Goal: Information Seeking & Learning: Learn about a topic

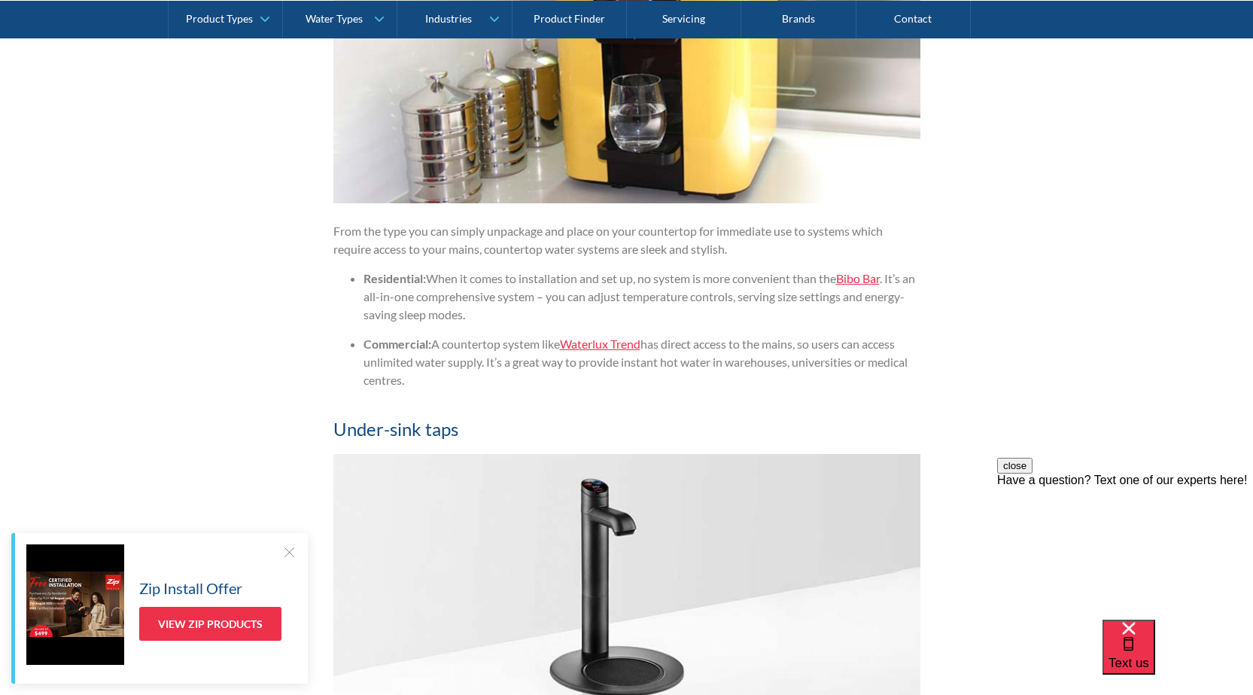
scroll to position [1957, 0]
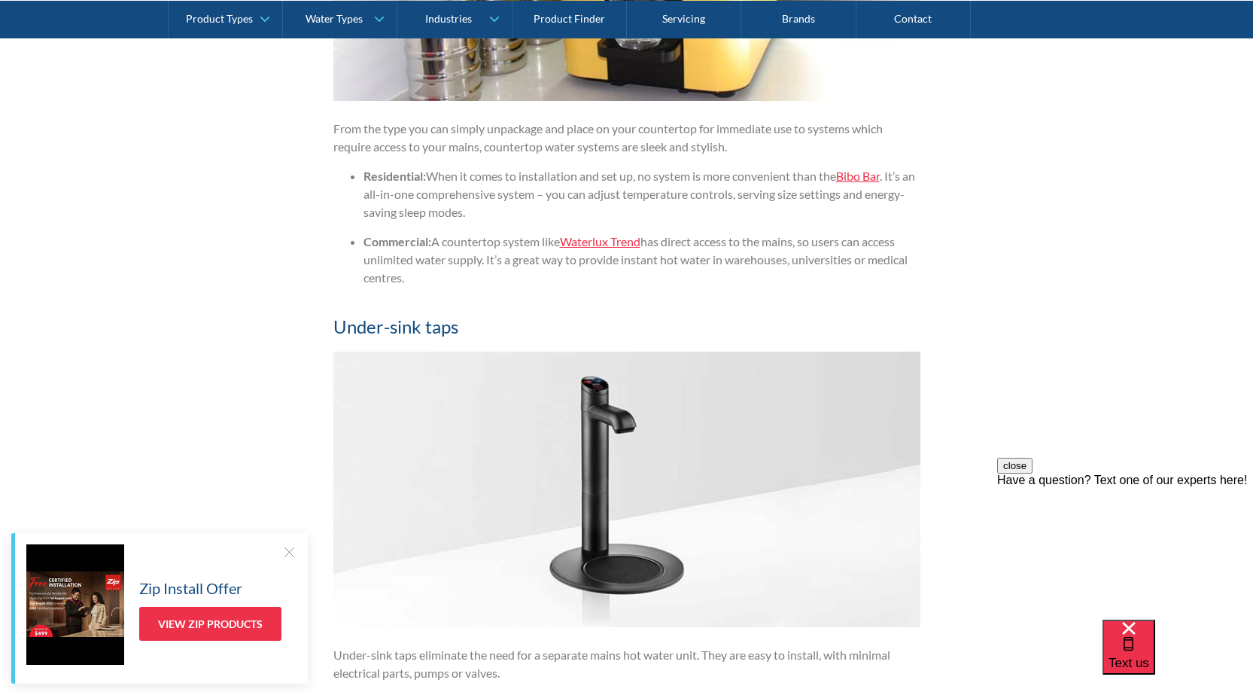
click at [864, 179] on link "Bibo Bar" at bounding box center [858, 176] width 44 height 14
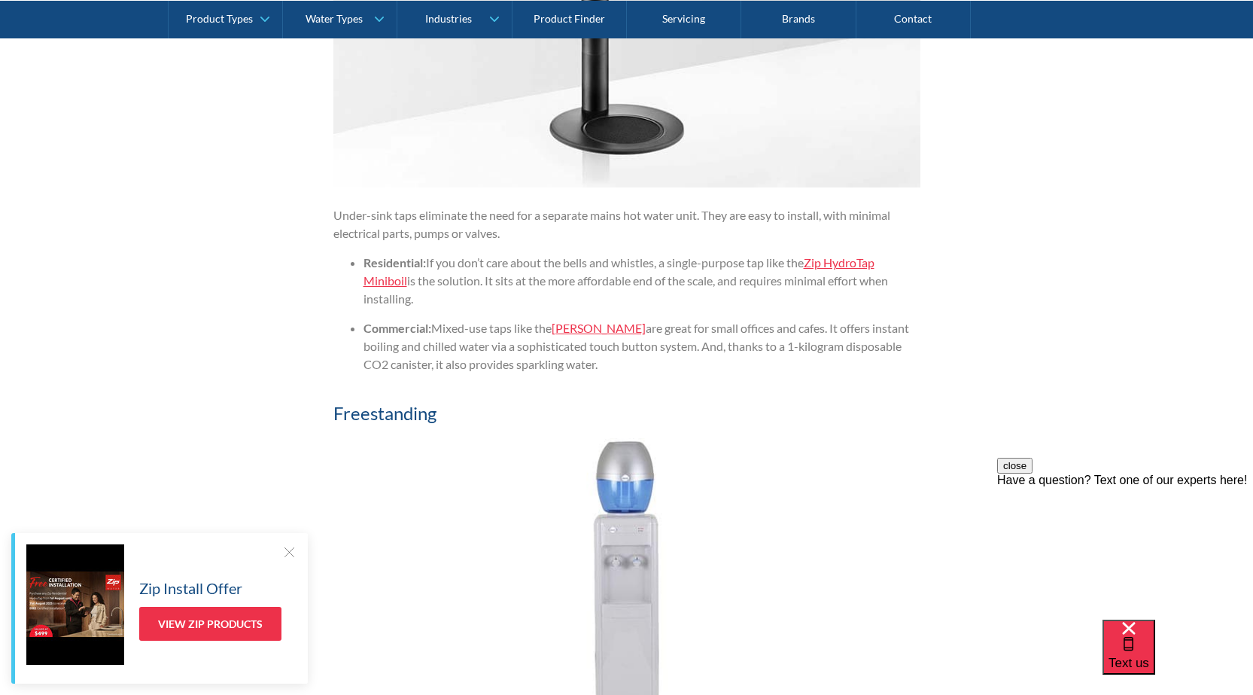
scroll to position [2408, 0]
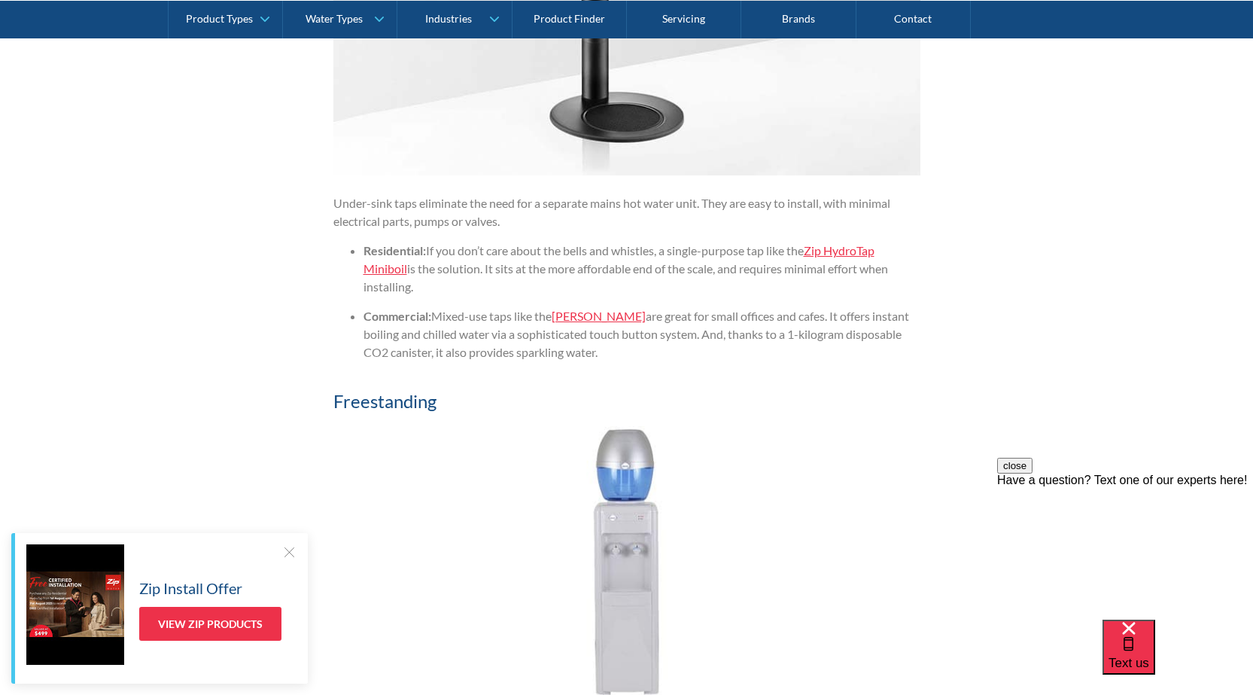
click at [856, 251] on link "Zip HydroTap Miniboil" at bounding box center [618, 259] width 511 height 32
click at [854, 253] on link "Zip HydroTap Miniboil" at bounding box center [618, 259] width 511 height 32
click at [681, 257] on li "Residential: If you don’t care about the bells and whistles, a single-purpose t…" at bounding box center [641, 269] width 557 height 54
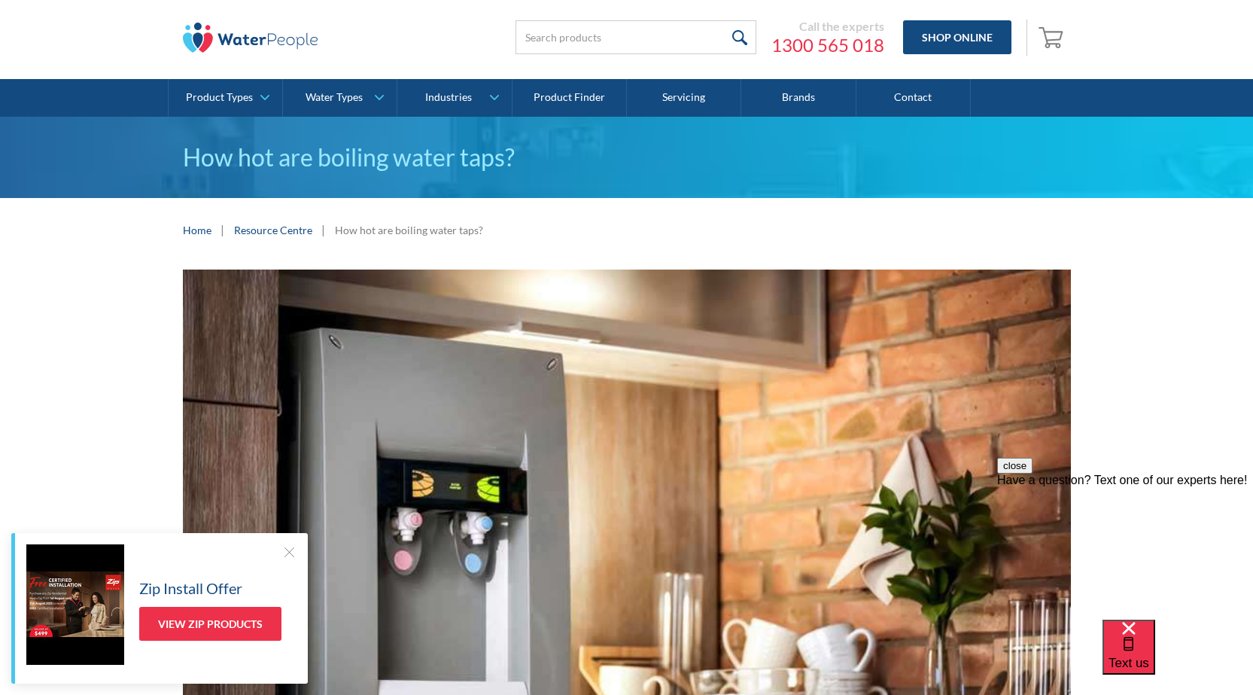
scroll to position [0, 0]
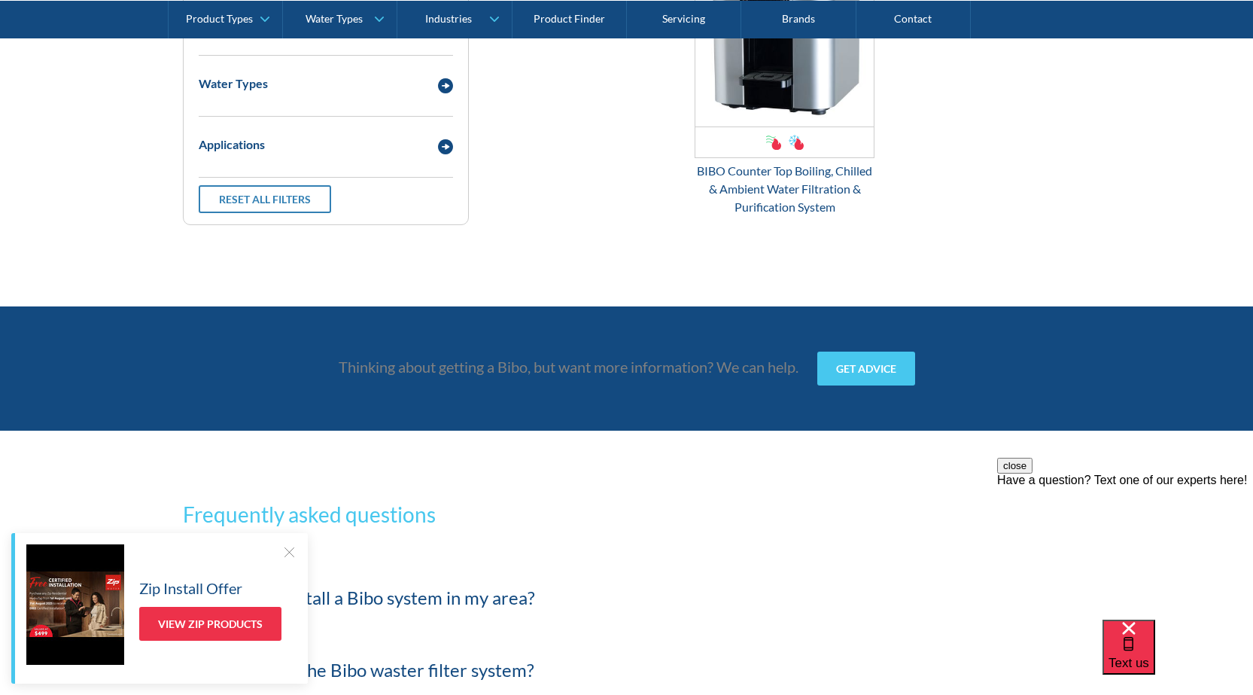
scroll to position [1806, 0]
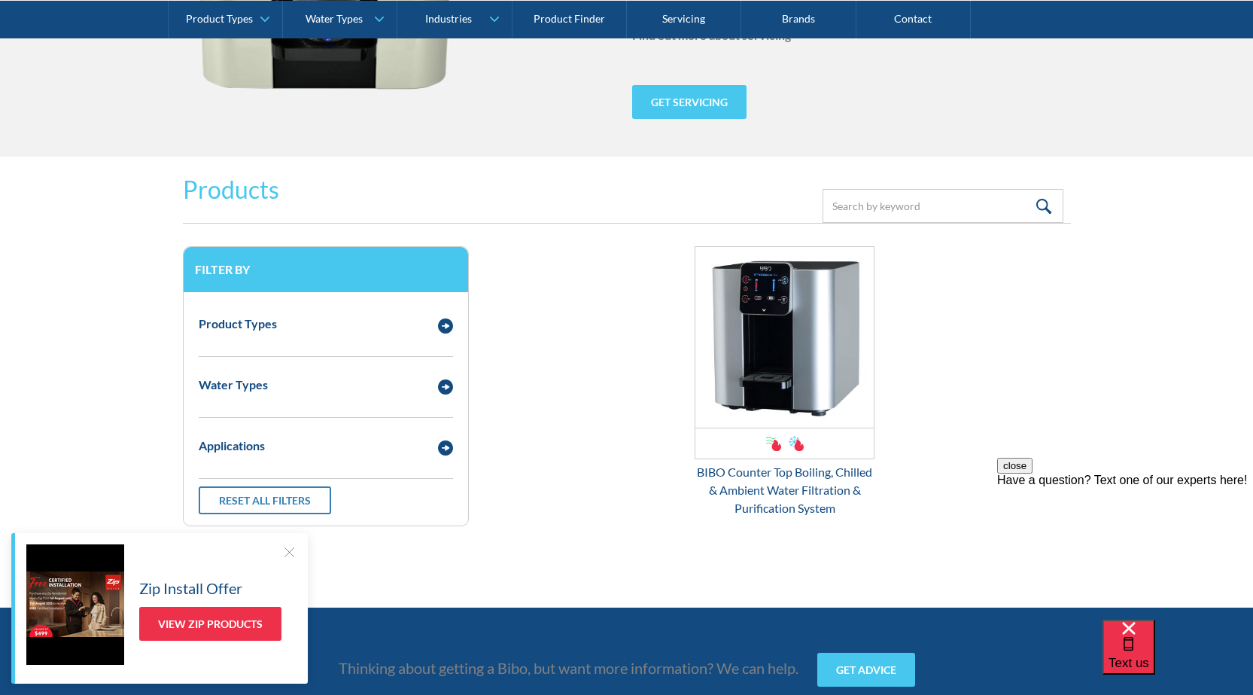
click at [288, 552] on div at bounding box center [288, 551] width 15 height 15
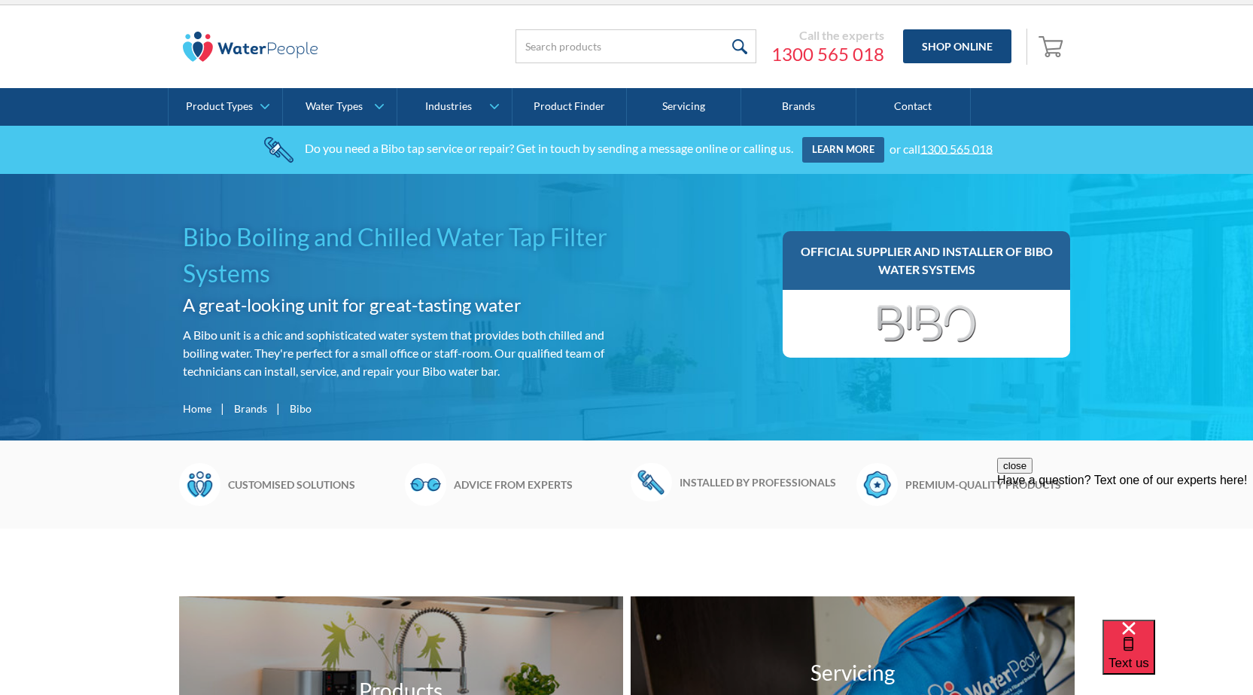
scroll to position [0, 0]
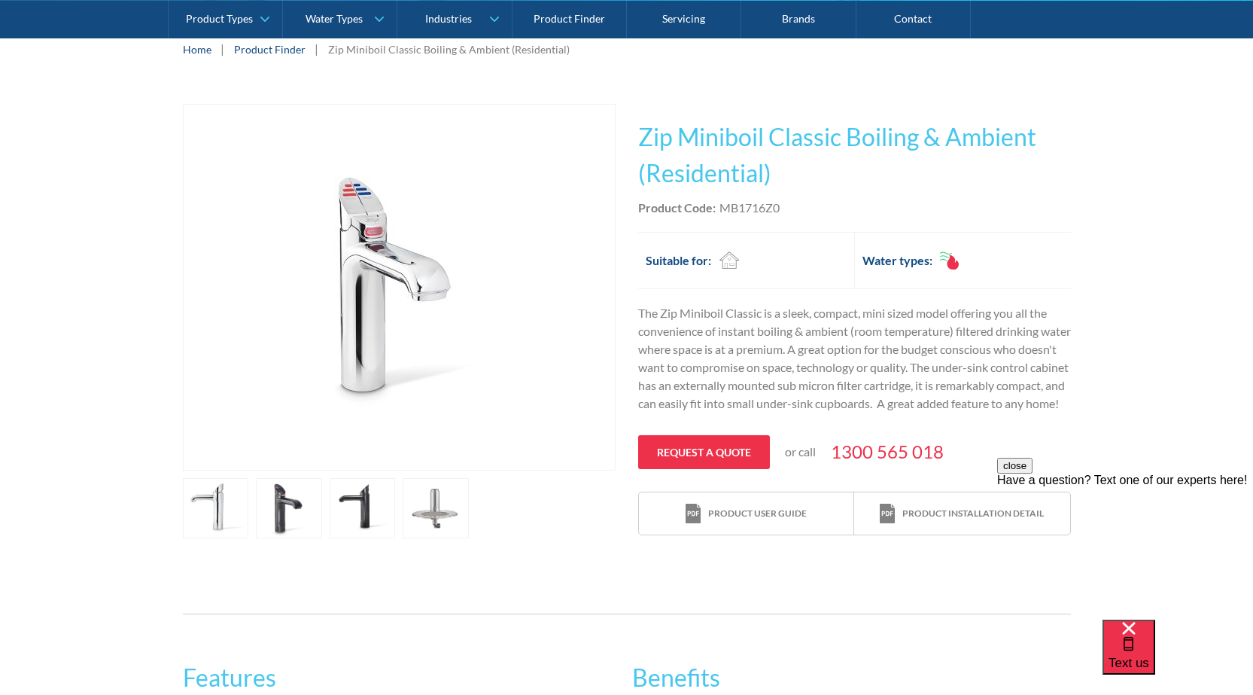
scroll to position [151, 0]
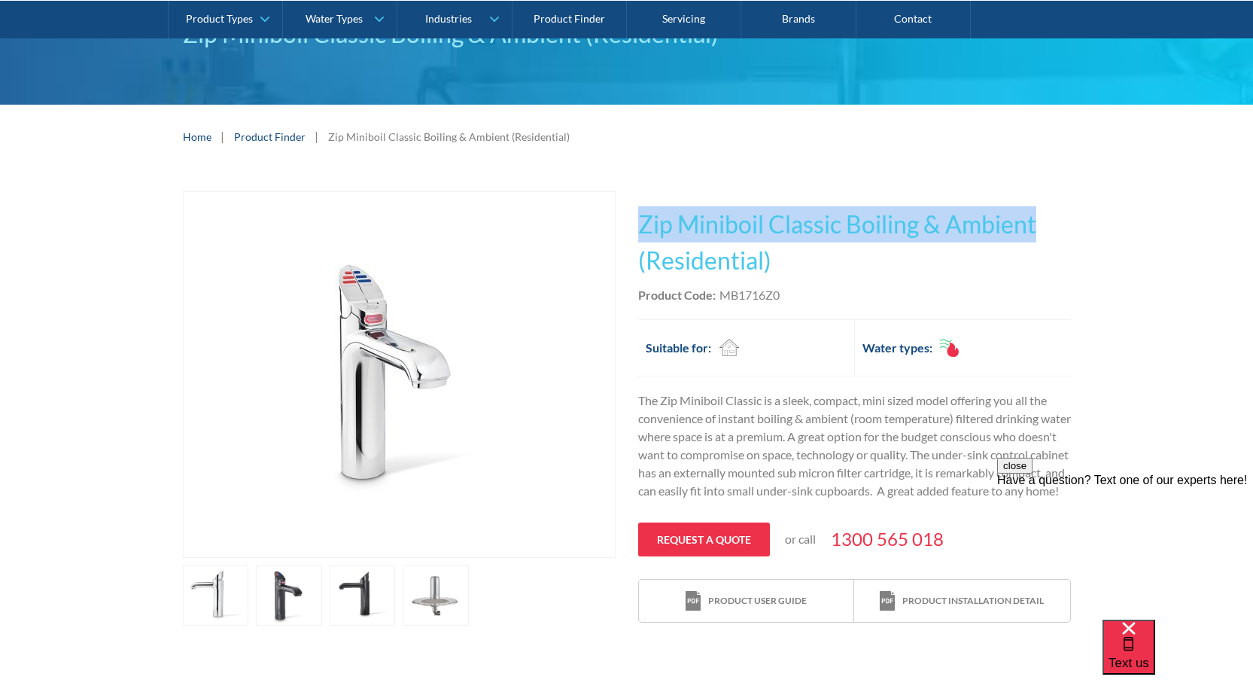
drag, startPoint x: 637, startPoint y: 225, endPoint x: 1040, endPoint y: 224, distance: 403.4
click at [1040, 224] on div "Play video Fits Most Brands Best Seller No items found. This tap design is incl…" at bounding box center [627, 408] width 888 height 434
copy h1 "Zip Miniboil Classic Boiling & Ambient"
